Goal: Information Seeking & Learning: Find specific fact

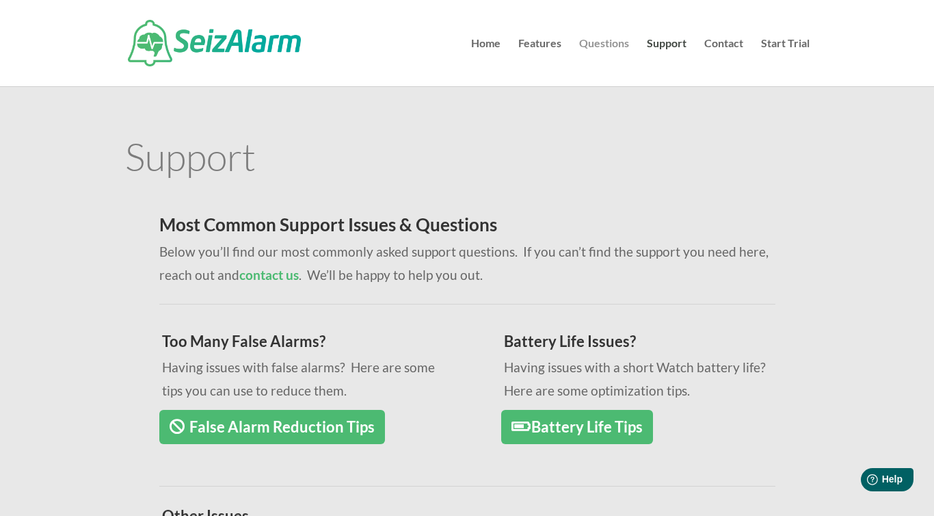
click at [587, 43] on link "Questions" at bounding box center [604, 62] width 50 height 48
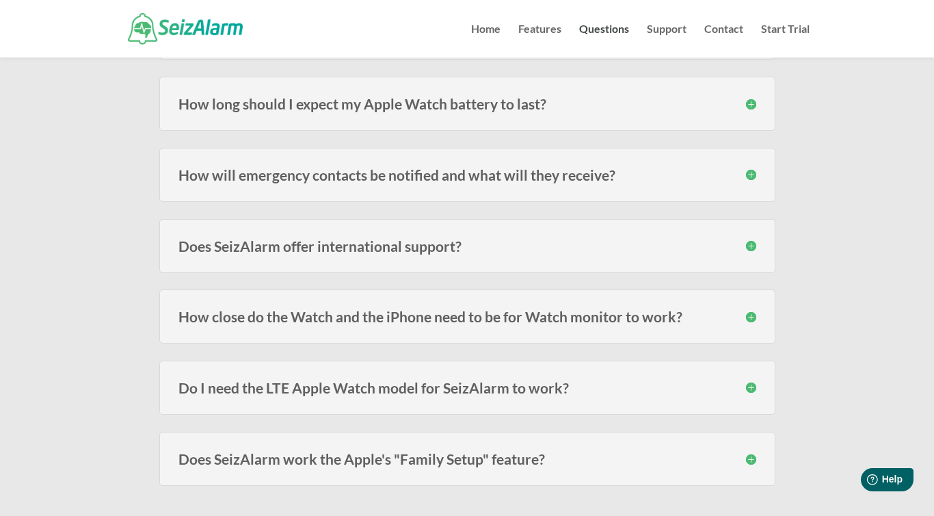
scroll to position [284, 0]
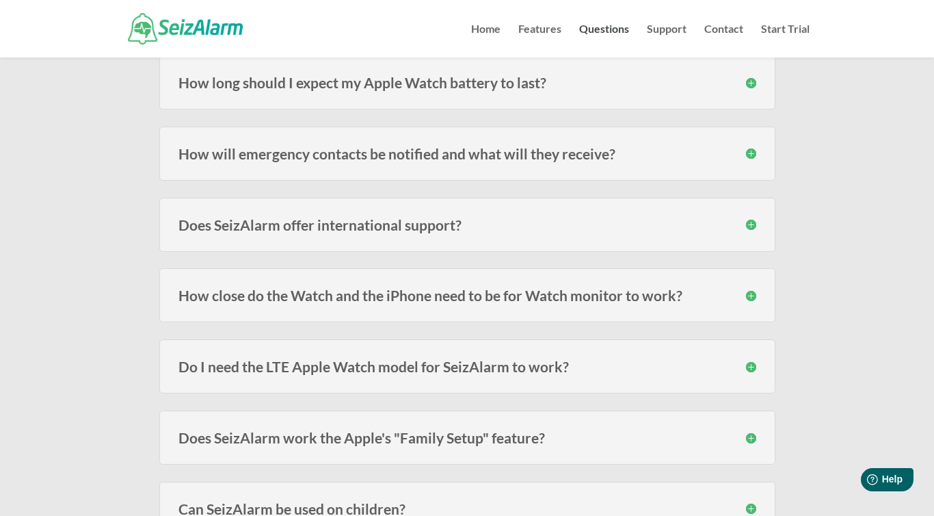
click at [449, 160] on h3 "How will emergency contacts be notified and what will they receive?" at bounding box center [467, 153] width 578 height 14
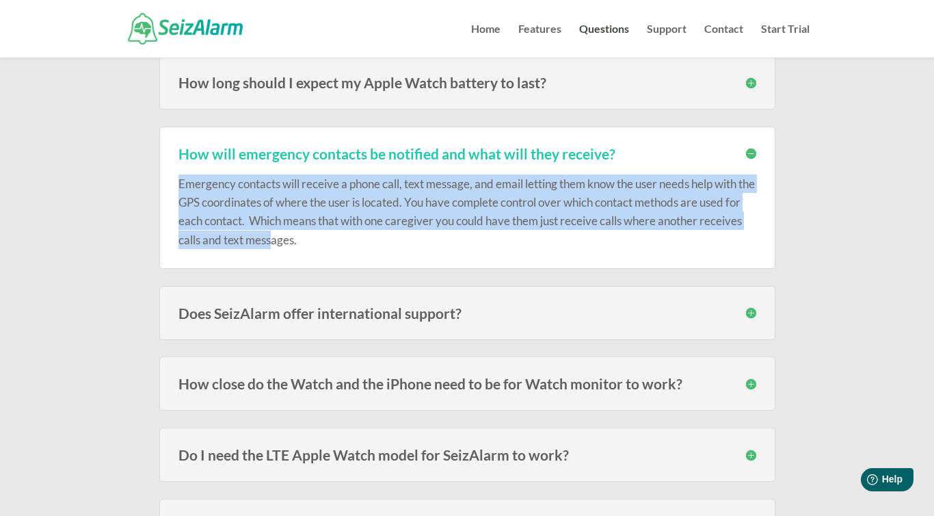
drag, startPoint x: 356, startPoint y: 172, endPoint x: 317, endPoint y: 247, distance: 85.0
click at [317, 247] on div "Emergency contacts will receive a phone call, text message, and email letting t…" at bounding box center [467, 205] width 578 height 88
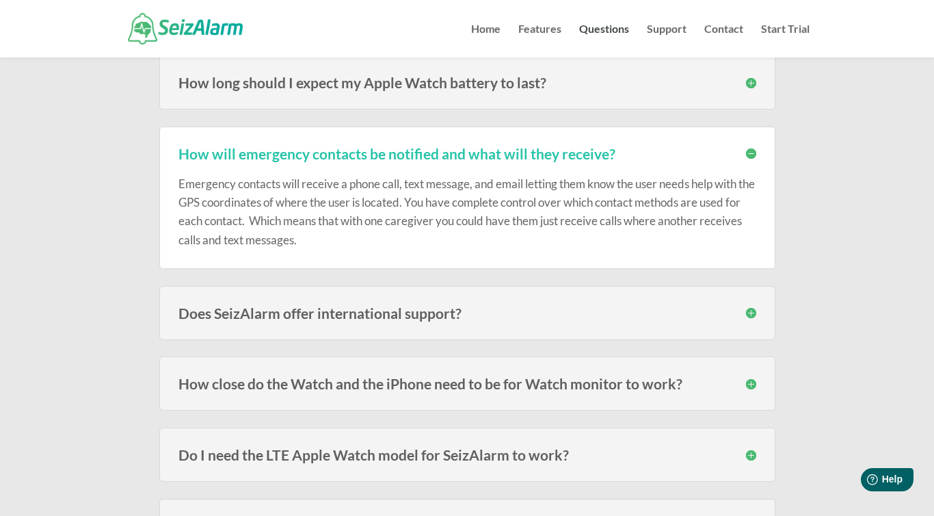
click at [425, 190] on p "Emergency contacts will receive a phone call, text message, and email letting t…" at bounding box center [467, 211] width 578 height 75
click at [414, 198] on p "Emergency contacts will receive a phone call, text message, and email letting t…" at bounding box center [467, 211] width 578 height 75
click at [340, 234] on p "Emergency contacts will receive a phone call, text message, and email letting t…" at bounding box center [467, 211] width 578 height 75
click at [277, 217] on p "Emergency contacts will receive a phone call, text message, and email letting t…" at bounding box center [467, 211] width 578 height 75
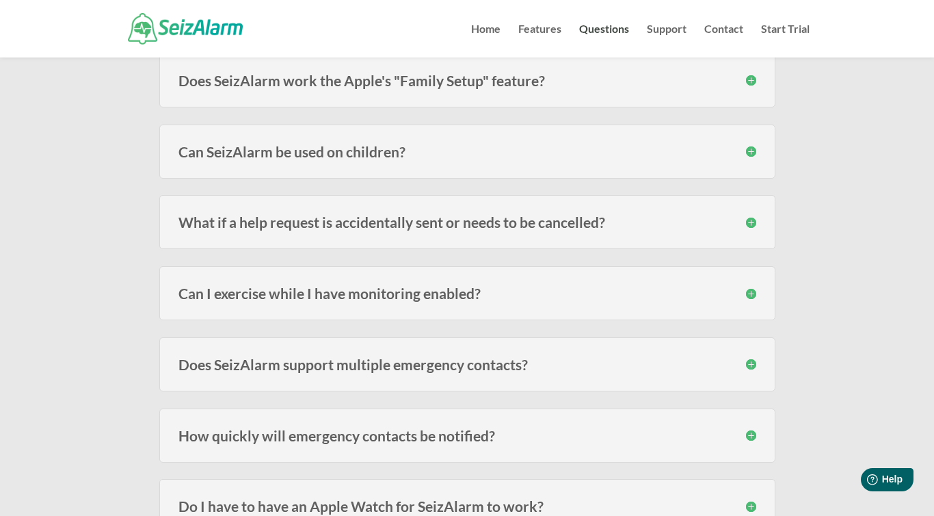
scroll to position [744, 0]
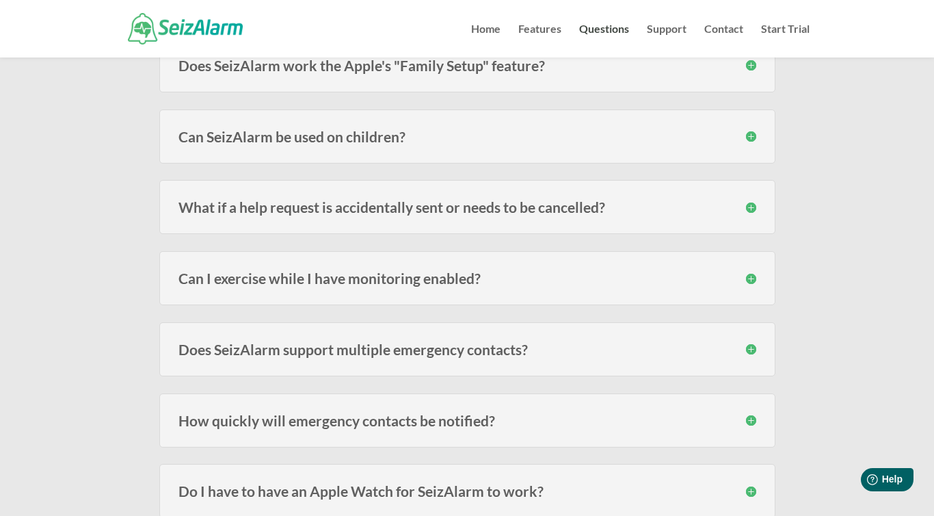
click at [304, 347] on h3 "Does SeizAlarm support multiple emergency contacts?" at bounding box center [467, 349] width 578 height 14
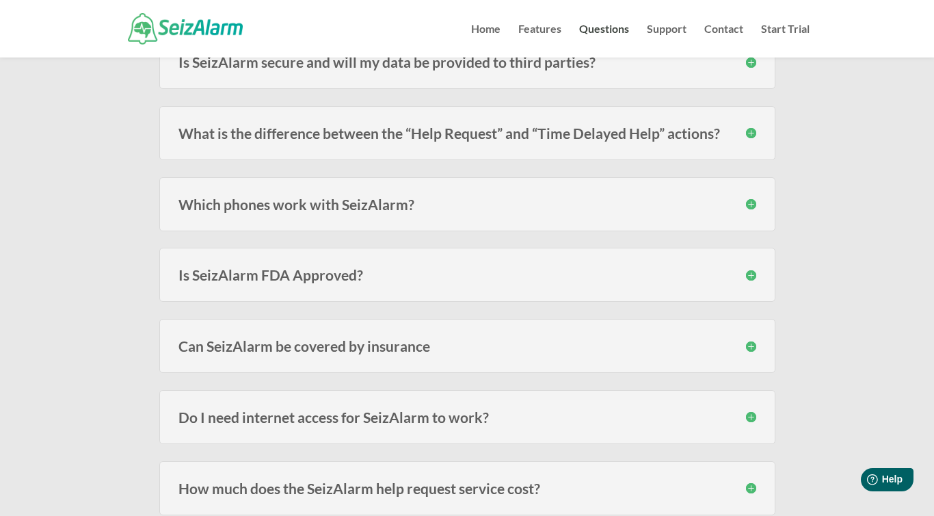
scroll to position [1530, 0]
